Goal: Task Accomplishment & Management: Complete application form

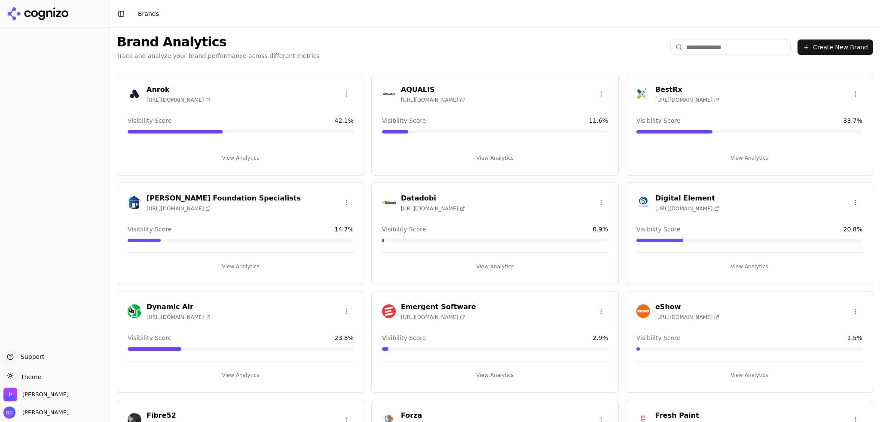
click at [120, 10] on button "Toggle Sidebar" at bounding box center [121, 14] width 12 height 12
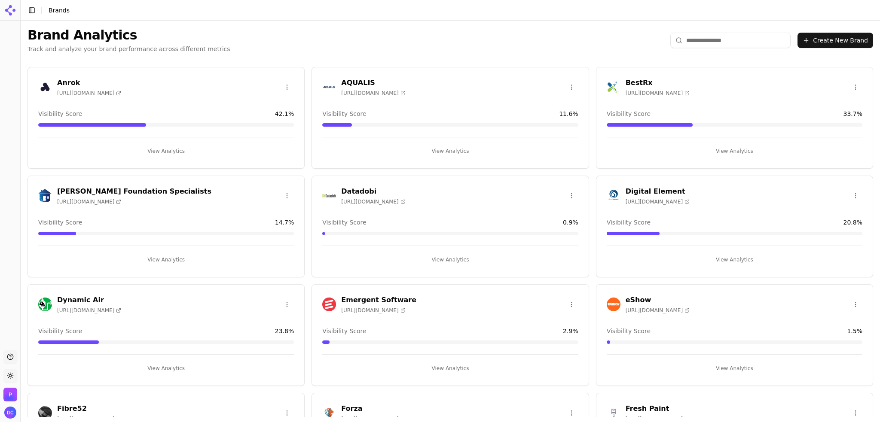
click at [33, 10] on button "Toggle Sidebar" at bounding box center [32, 10] width 12 height 12
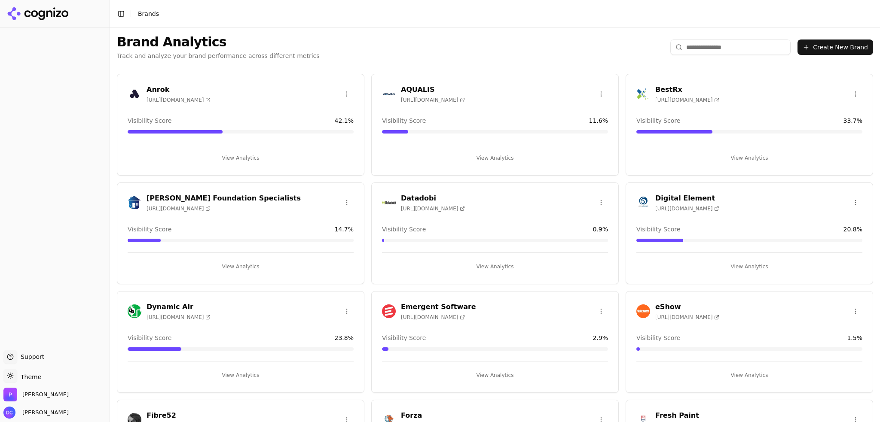
click at [44, 11] on icon at bounding box center [41, 15] width 6 height 10
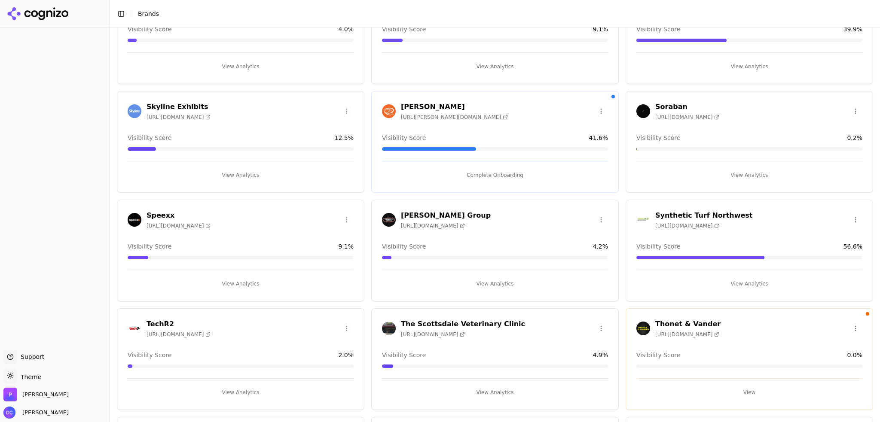
scroll to position [1217, 0]
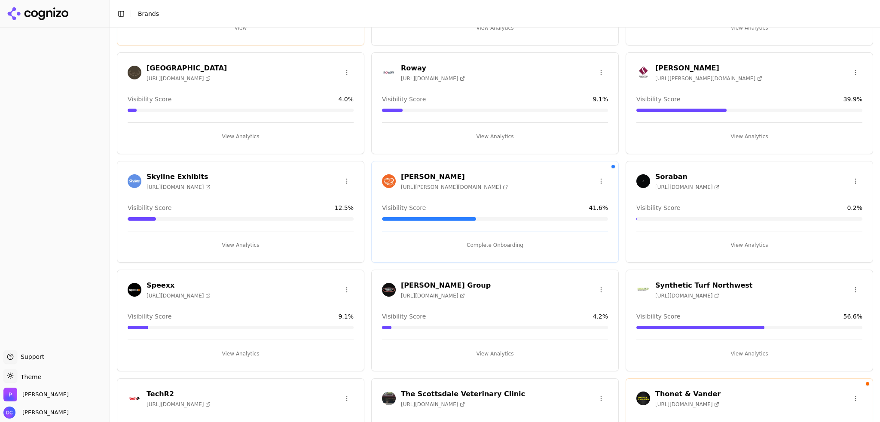
click at [487, 238] on button "Complete Onboarding" at bounding box center [495, 245] width 226 height 14
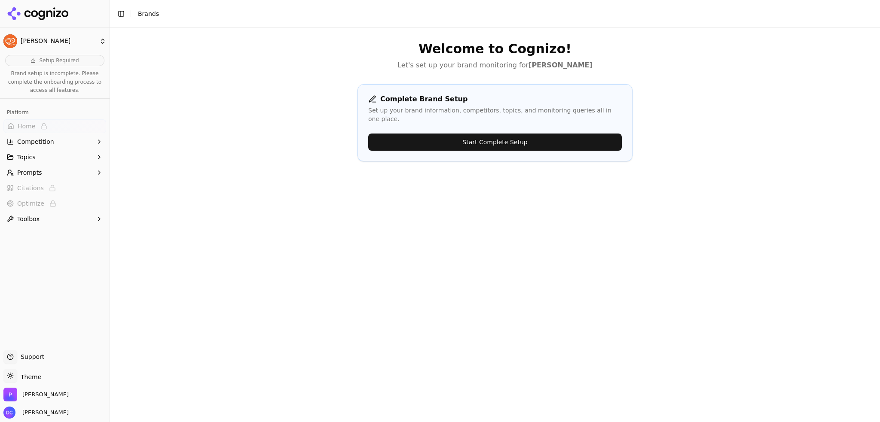
click at [502, 136] on button "Start Complete Setup" at bounding box center [495, 142] width 254 height 17
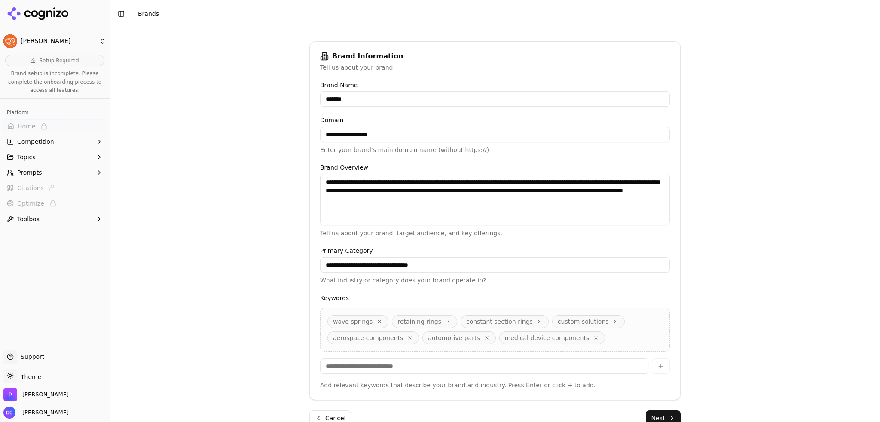
scroll to position [132, 0]
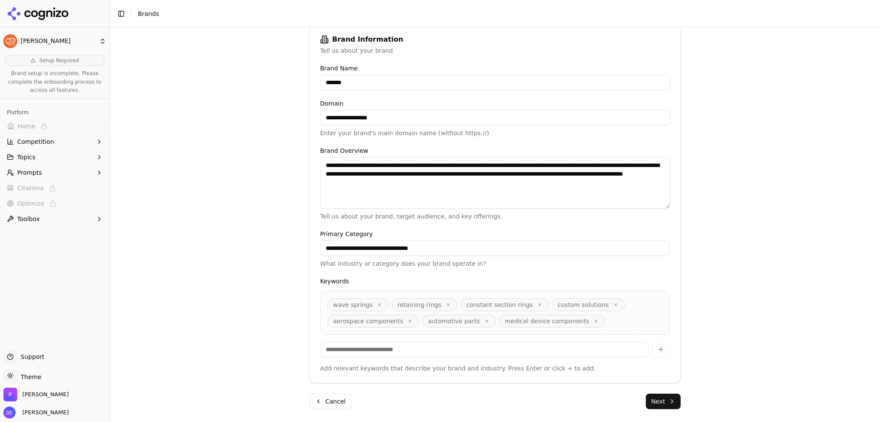
click at [671, 403] on button "Next" at bounding box center [663, 401] width 35 height 15
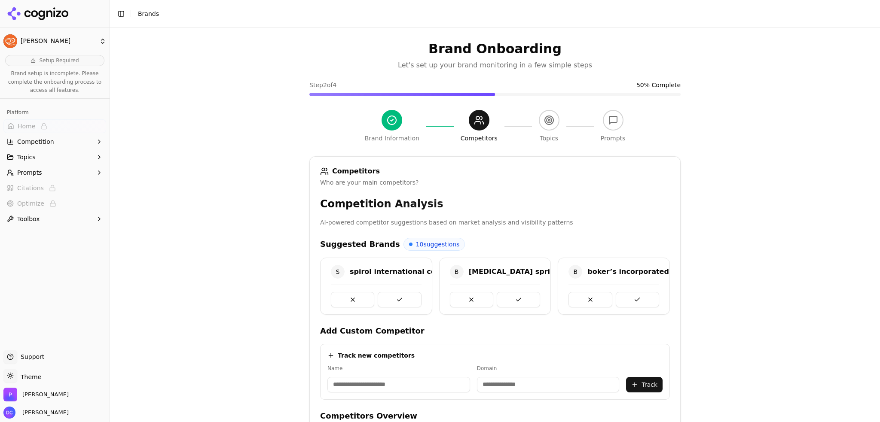
scroll to position [71, 0]
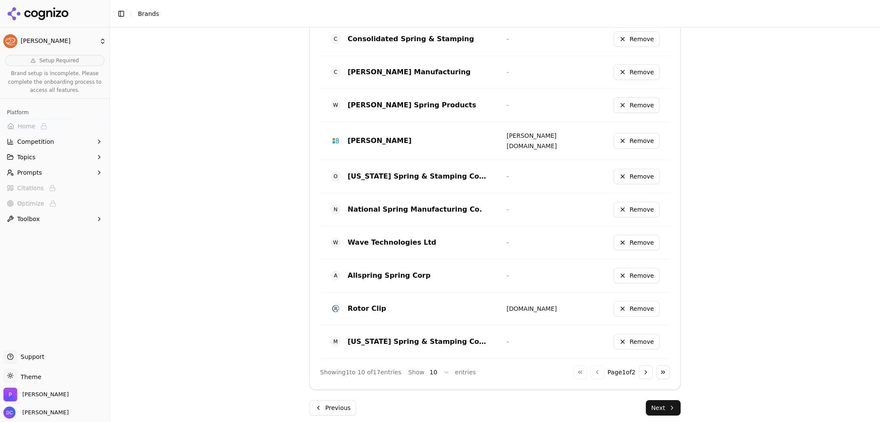
click at [674, 400] on button "Next" at bounding box center [663, 407] width 35 height 15
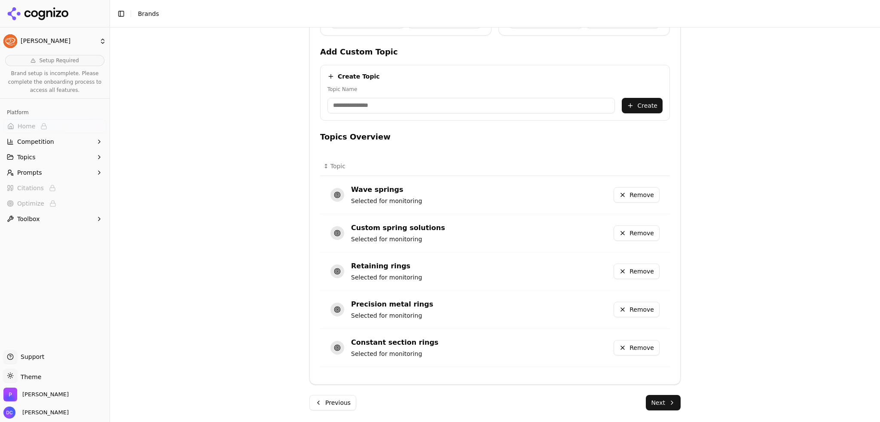
scroll to position [359, 0]
click at [674, 400] on button "Next" at bounding box center [663, 402] width 35 height 15
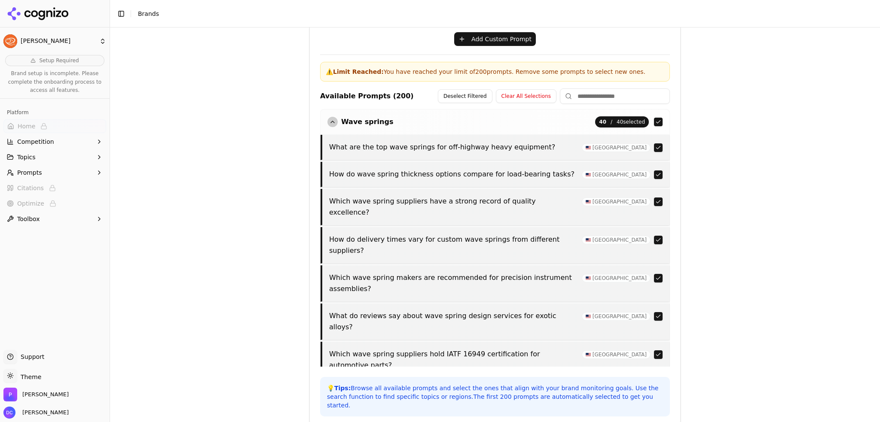
scroll to position [299, 0]
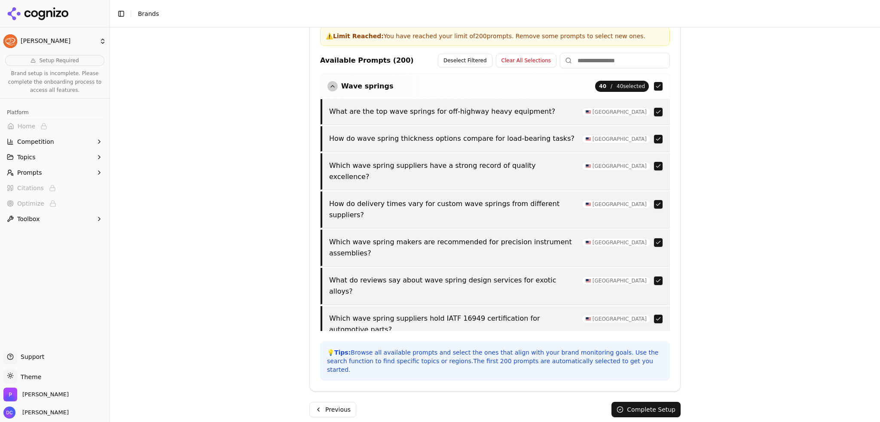
click at [670, 403] on button "Complete Setup" at bounding box center [645, 409] width 69 height 15
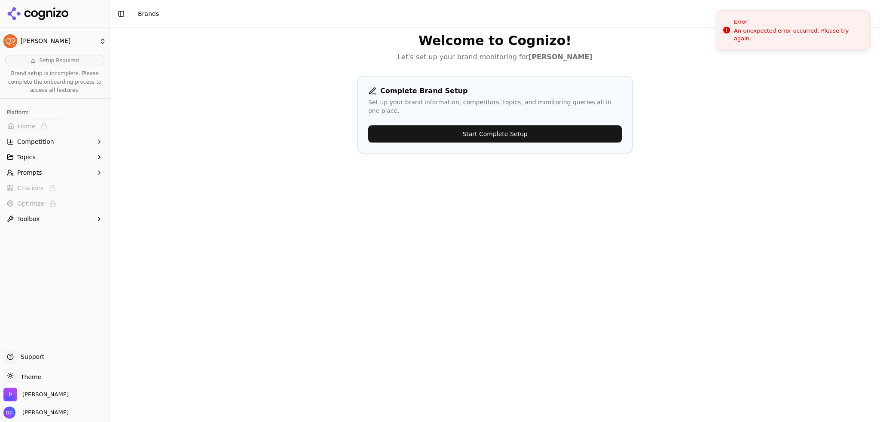
scroll to position [0, 0]
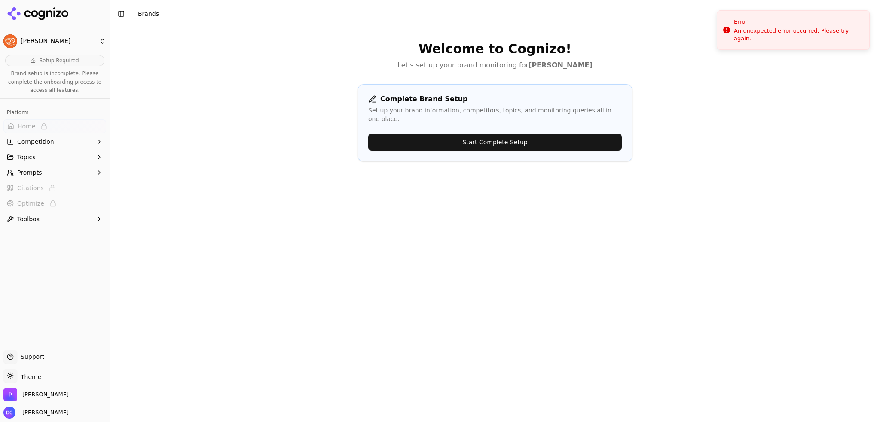
click at [51, 15] on icon at bounding box center [49, 13] width 6 height 6
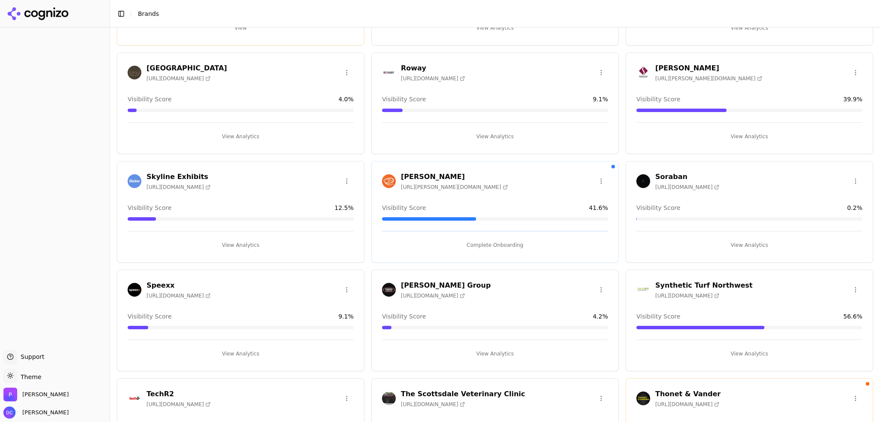
scroll to position [1289, 0]
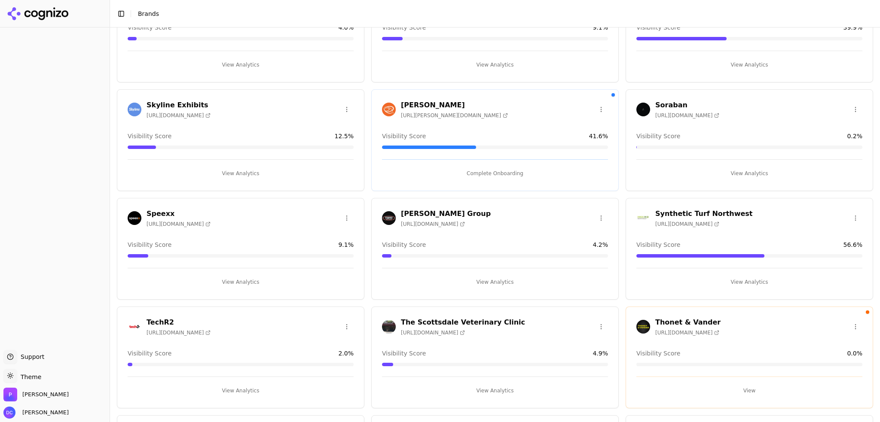
click at [502, 171] on button "Complete Onboarding" at bounding box center [495, 174] width 226 height 14
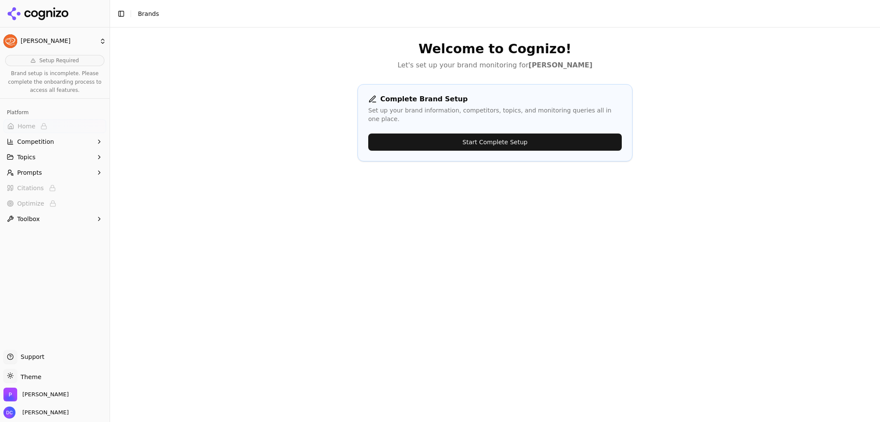
click at [501, 134] on button "Start Complete Setup" at bounding box center [495, 142] width 254 height 17
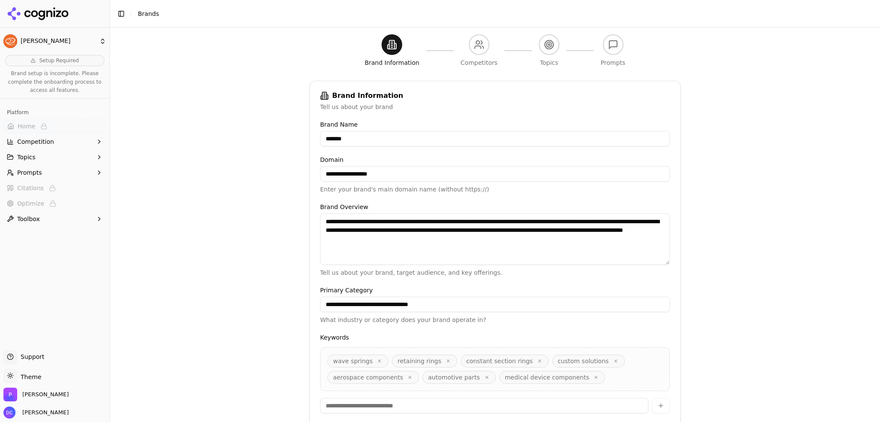
scroll to position [132, 0]
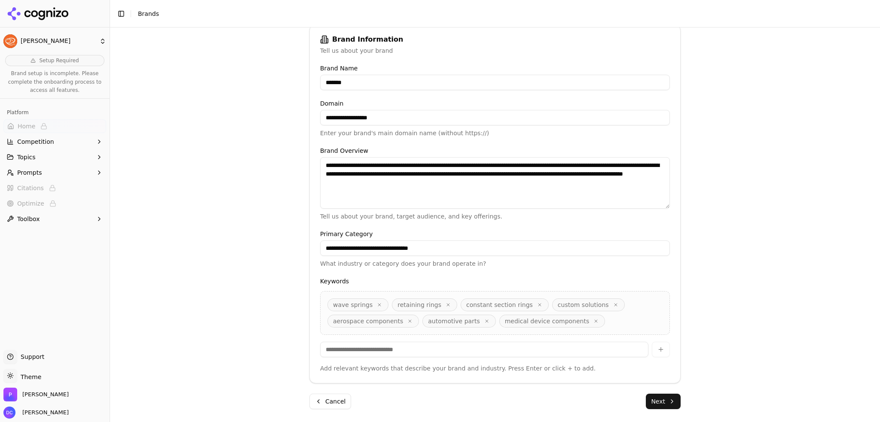
click at [665, 402] on button "Next" at bounding box center [663, 401] width 35 height 15
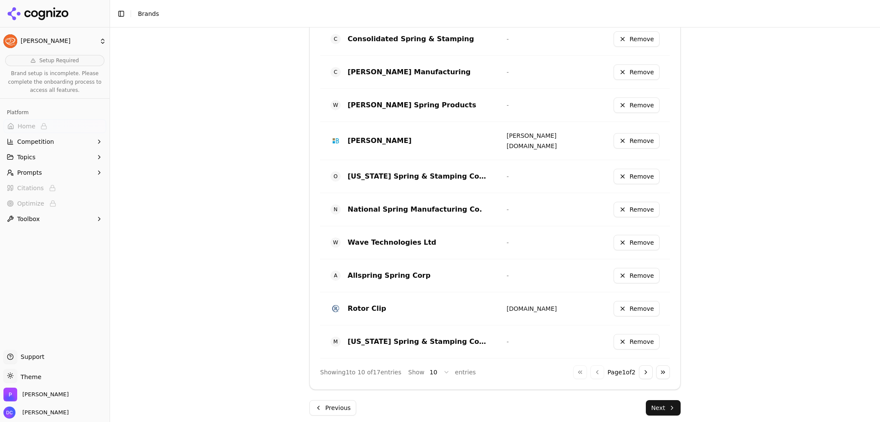
click at [666, 403] on button "Next" at bounding box center [663, 407] width 35 height 15
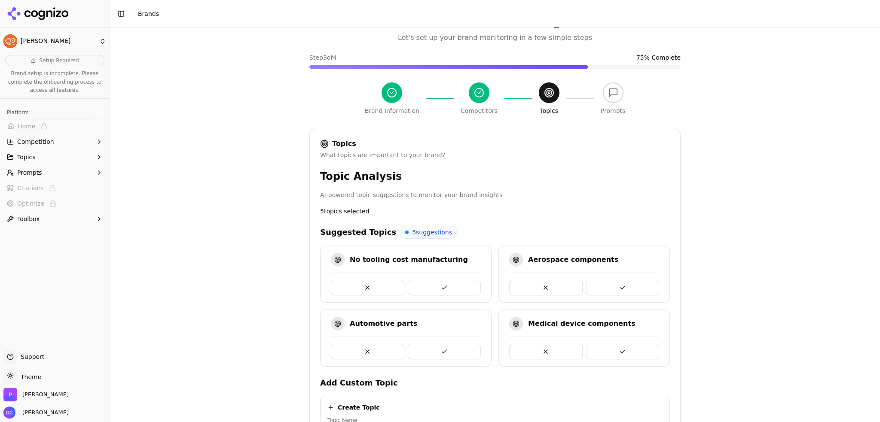
scroll to position [359, 0]
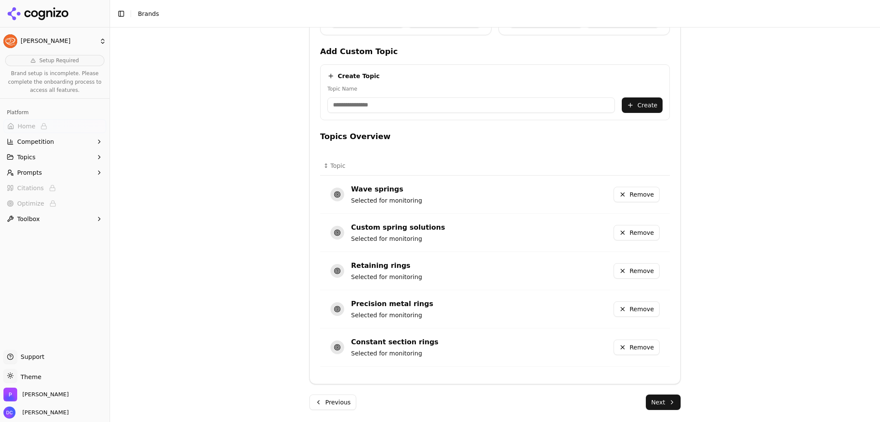
click at [670, 403] on button "Next" at bounding box center [663, 402] width 35 height 15
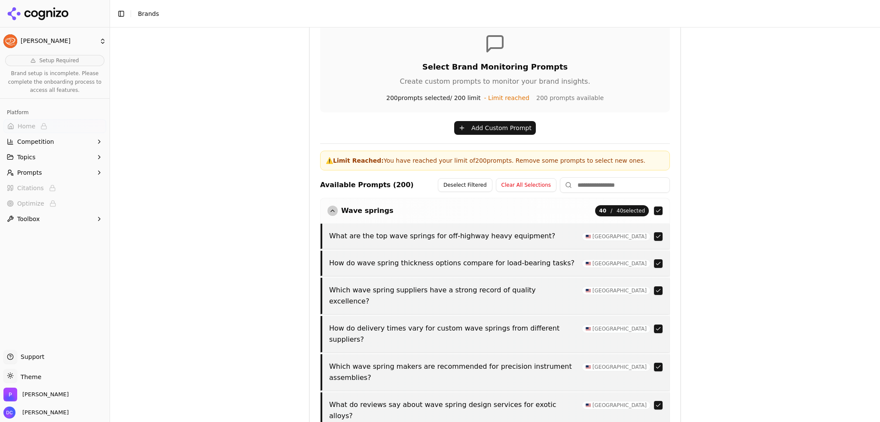
scroll to position [299, 0]
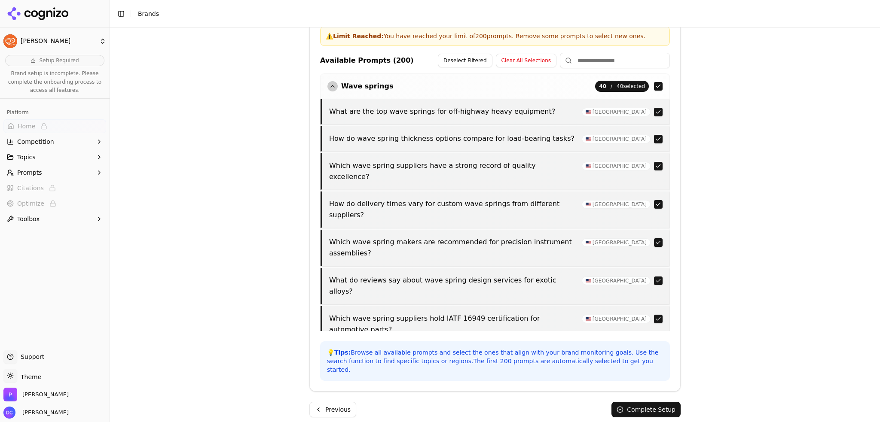
click at [656, 402] on button "Complete Setup" at bounding box center [645, 409] width 69 height 15
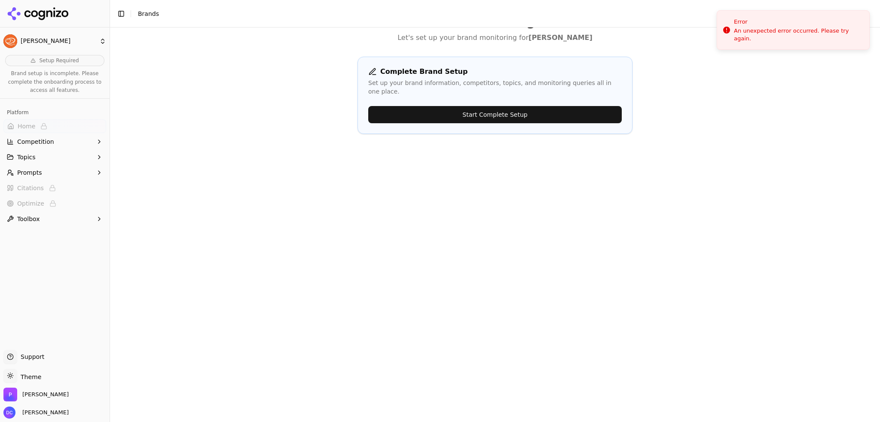
scroll to position [0, 0]
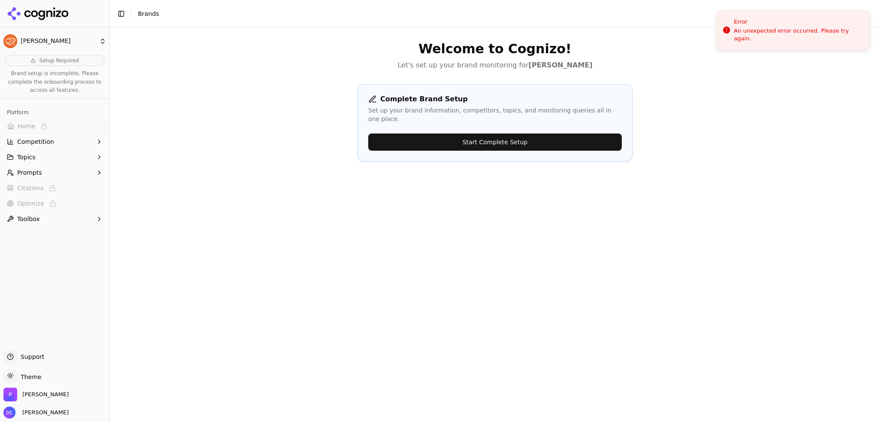
click at [550, 137] on button "Start Complete Setup" at bounding box center [495, 142] width 254 height 17
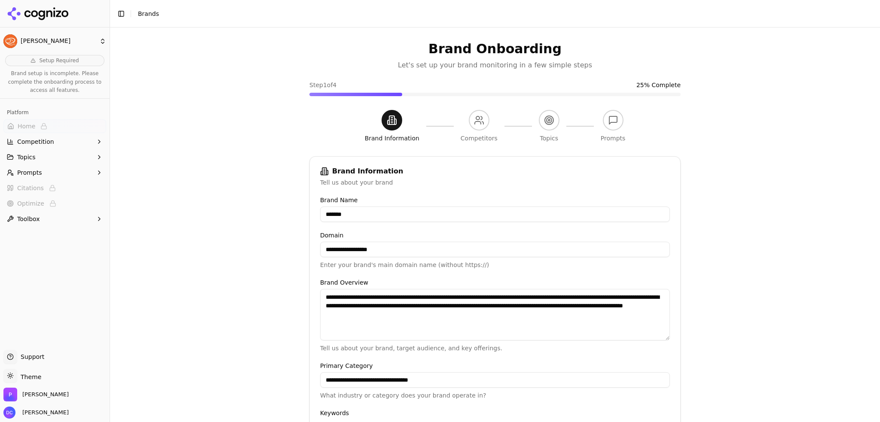
scroll to position [132, 0]
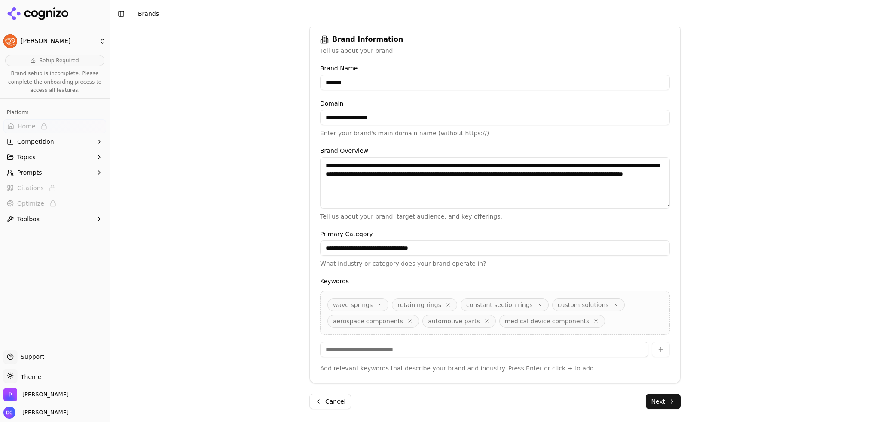
click at [662, 394] on button "Next" at bounding box center [663, 401] width 35 height 15
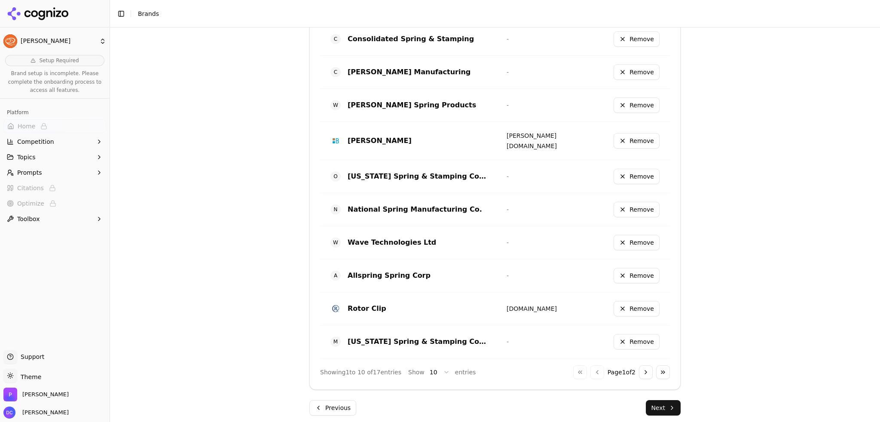
click at [659, 406] on button "Next" at bounding box center [663, 407] width 35 height 15
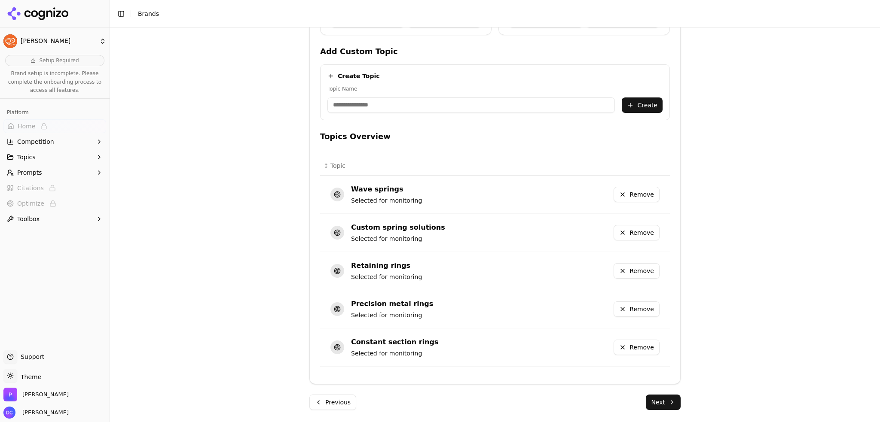
click at [667, 400] on button "Next" at bounding box center [663, 402] width 35 height 15
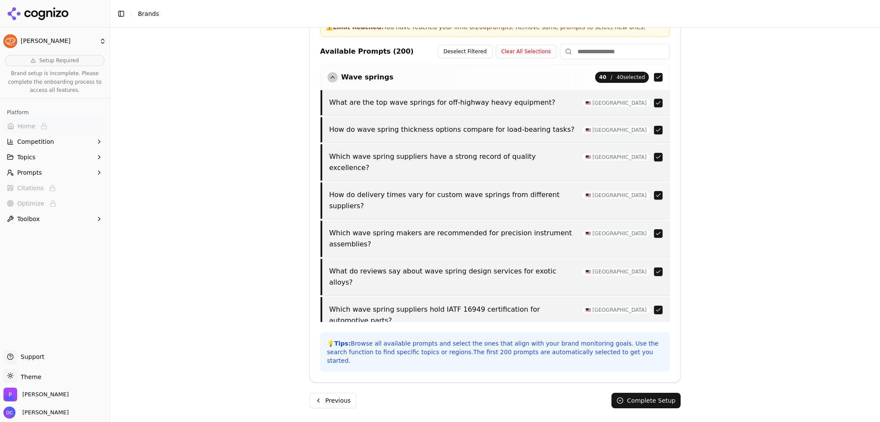
scroll to position [299, 0]
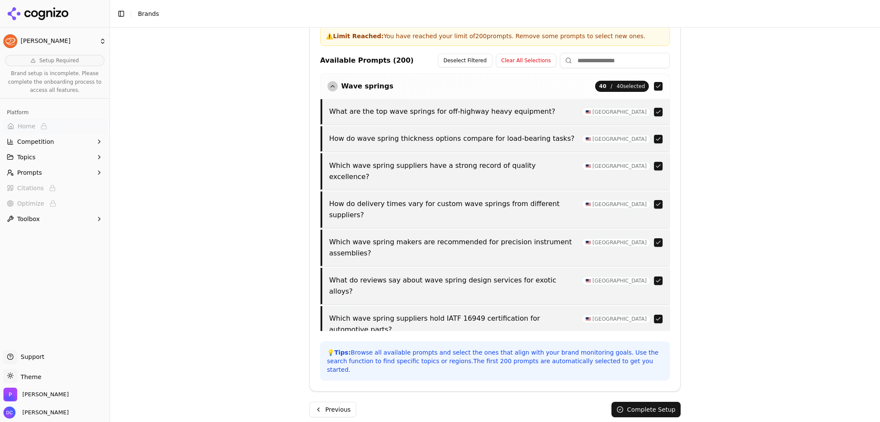
click at [659, 402] on button "Complete Setup" at bounding box center [645, 409] width 69 height 15
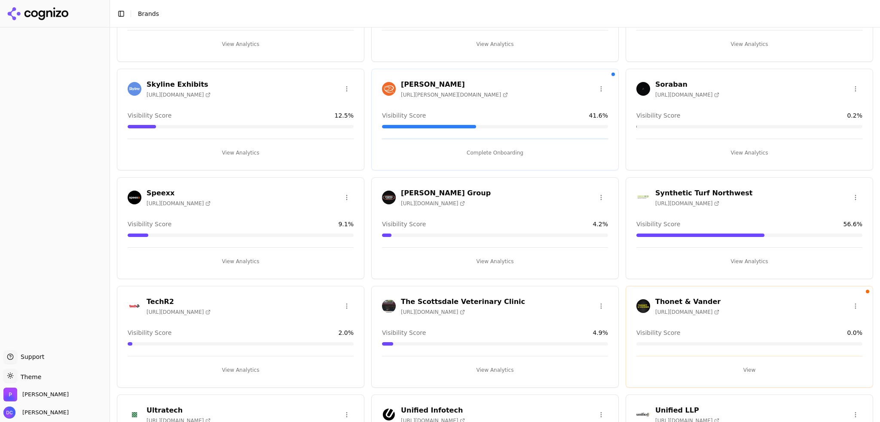
scroll to position [1167, 0]
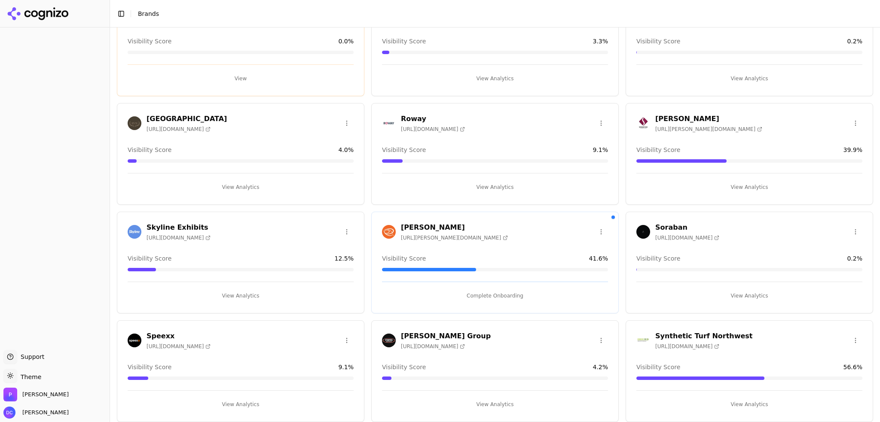
click at [491, 293] on button "Complete Onboarding" at bounding box center [495, 296] width 226 height 14
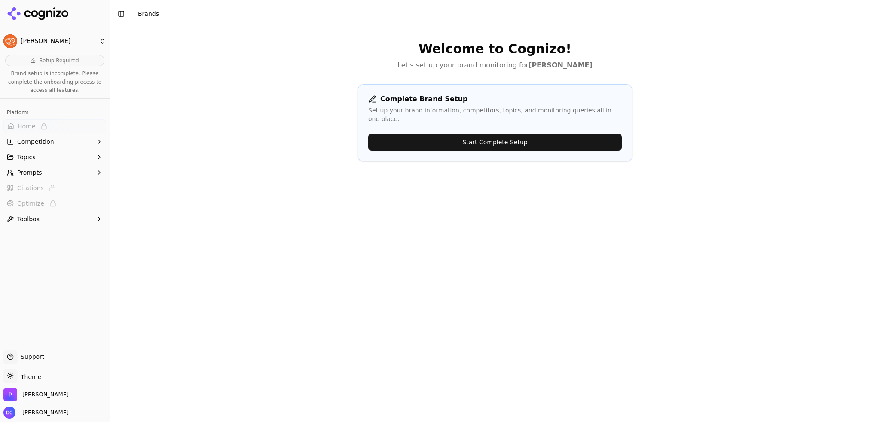
click at [481, 134] on button "Start Complete Setup" at bounding box center [495, 142] width 254 height 17
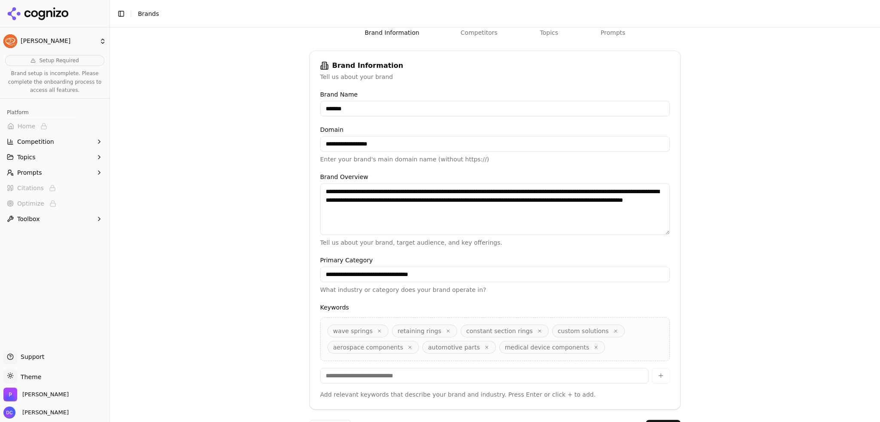
scroll to position [132, 0]
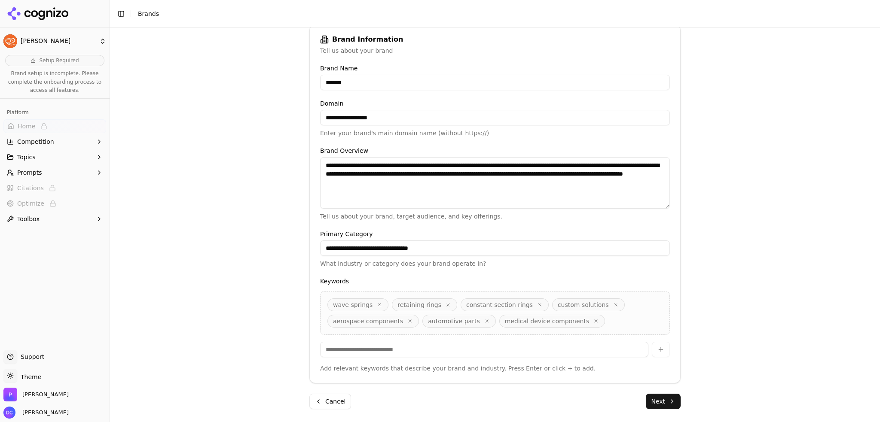
click at [663, 404] on button "Next" at bounding box center [663, 401] width 35 height 15
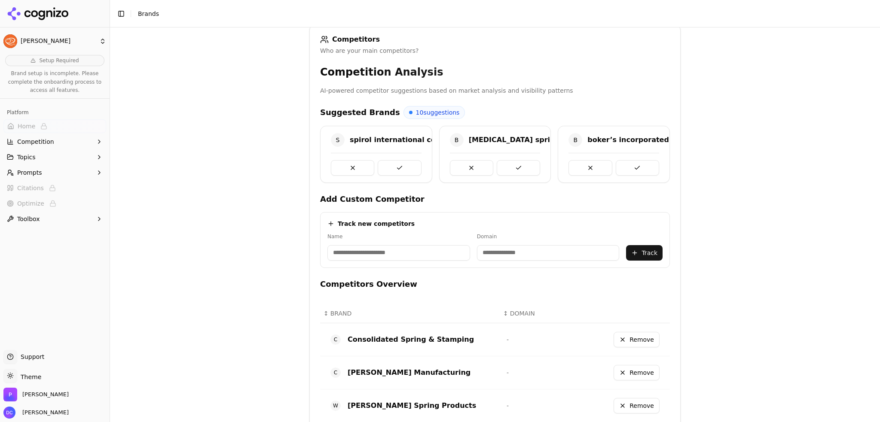
scroll to position [433, 0]
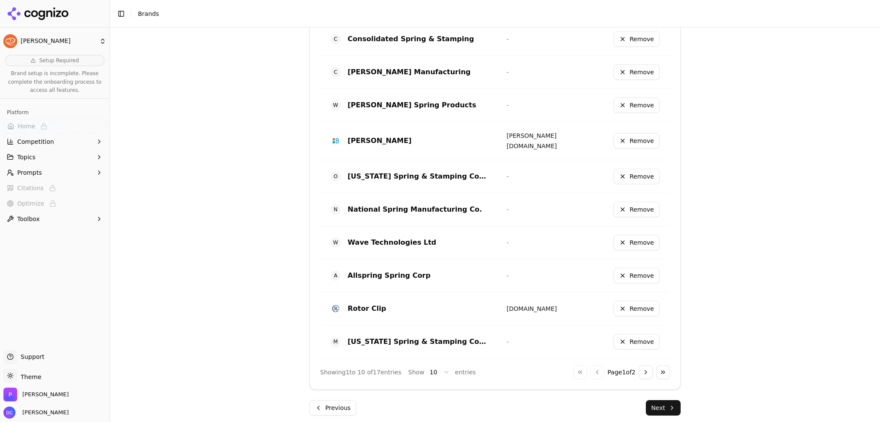
click at [668, 400] on button "Next" at bounding box center [663, 407] width 35 height 15
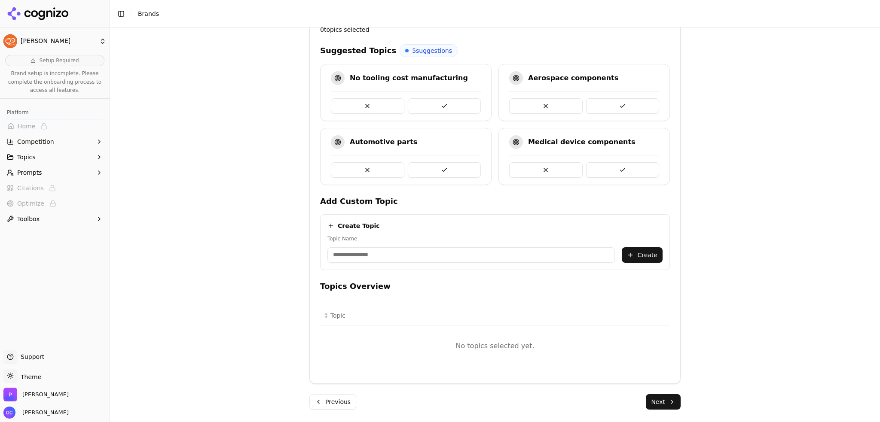
scroll to position [359, 0]
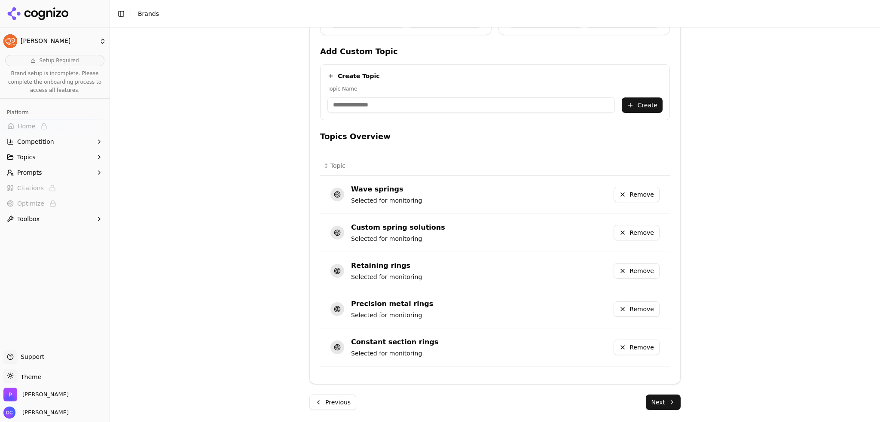
click at [668, 400] on button "Next" at bounding box center [663, 402] width 35 height 15
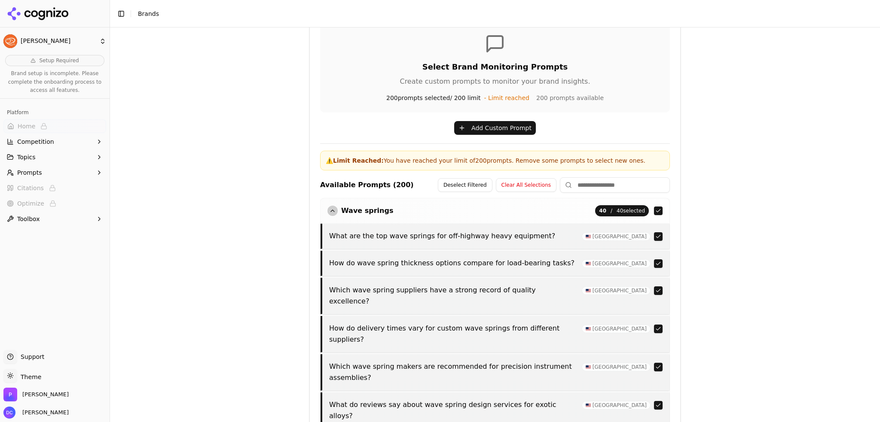
scroll to position [299, 0]
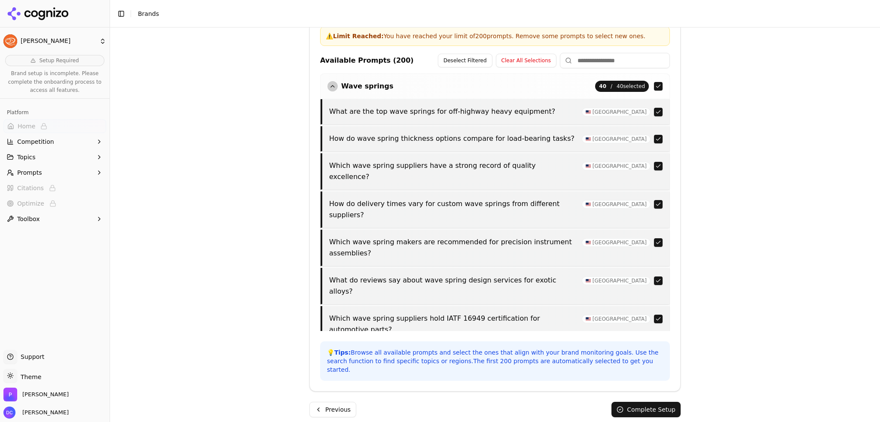
click at [650, 403] on button "Complete Setup" at bounding box center [645, 409] width 69 height 15
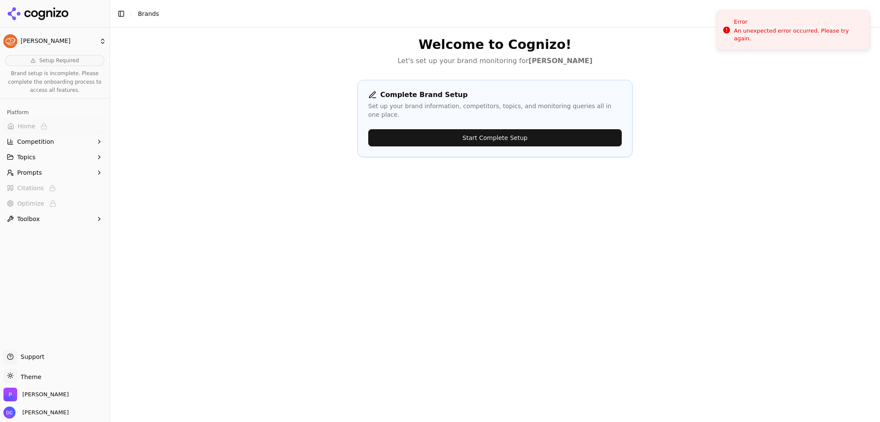
scroll to position [0, 0]
